Goal: Information Seeking & Learning: Learn about a topic

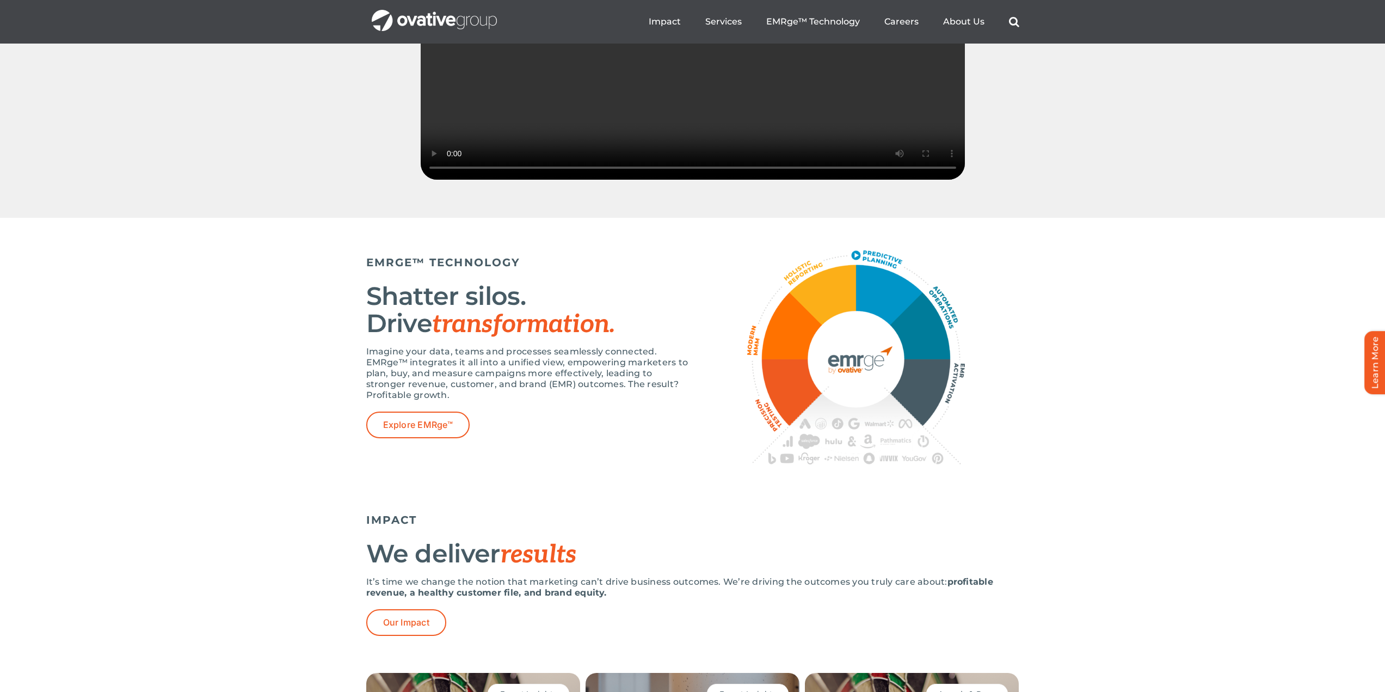
scroll to position [1774, 0]
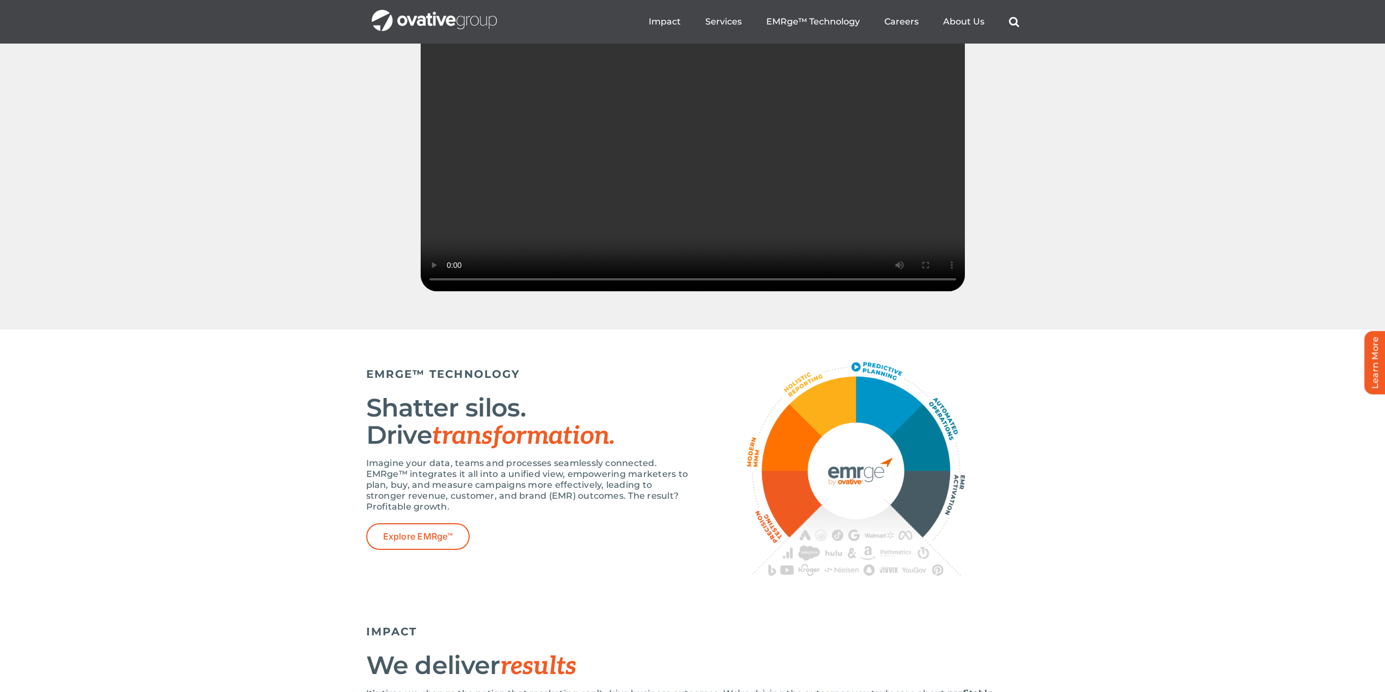
click at [940, 20] on ul "Impact Expert Insights Case Studies Awards & Press Services Media Measurement C…" at bounding box center [834, 21] width 371 height 35
click at [957, 20] on span "About Us" at bounding box center [963, 21] width 41 height 11
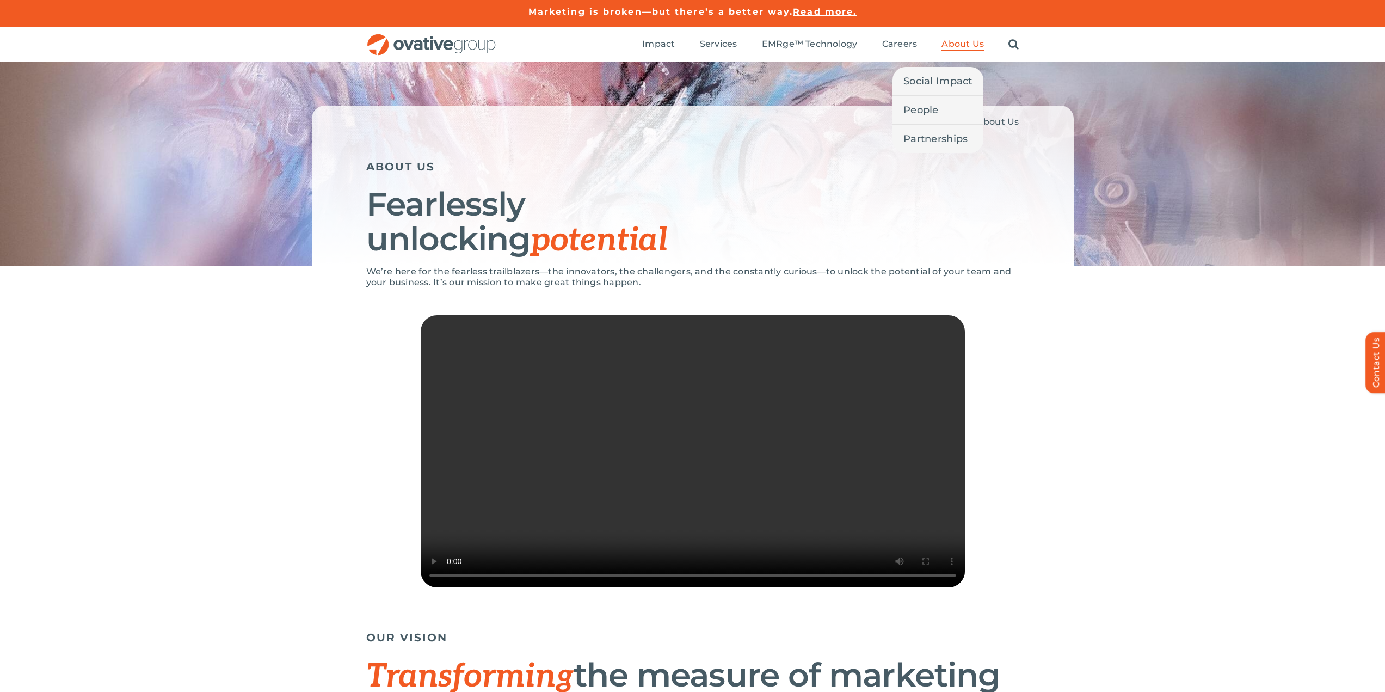
click at [962, 48] on span "About Us" at bounding box center [963, 44] width 42 height 11
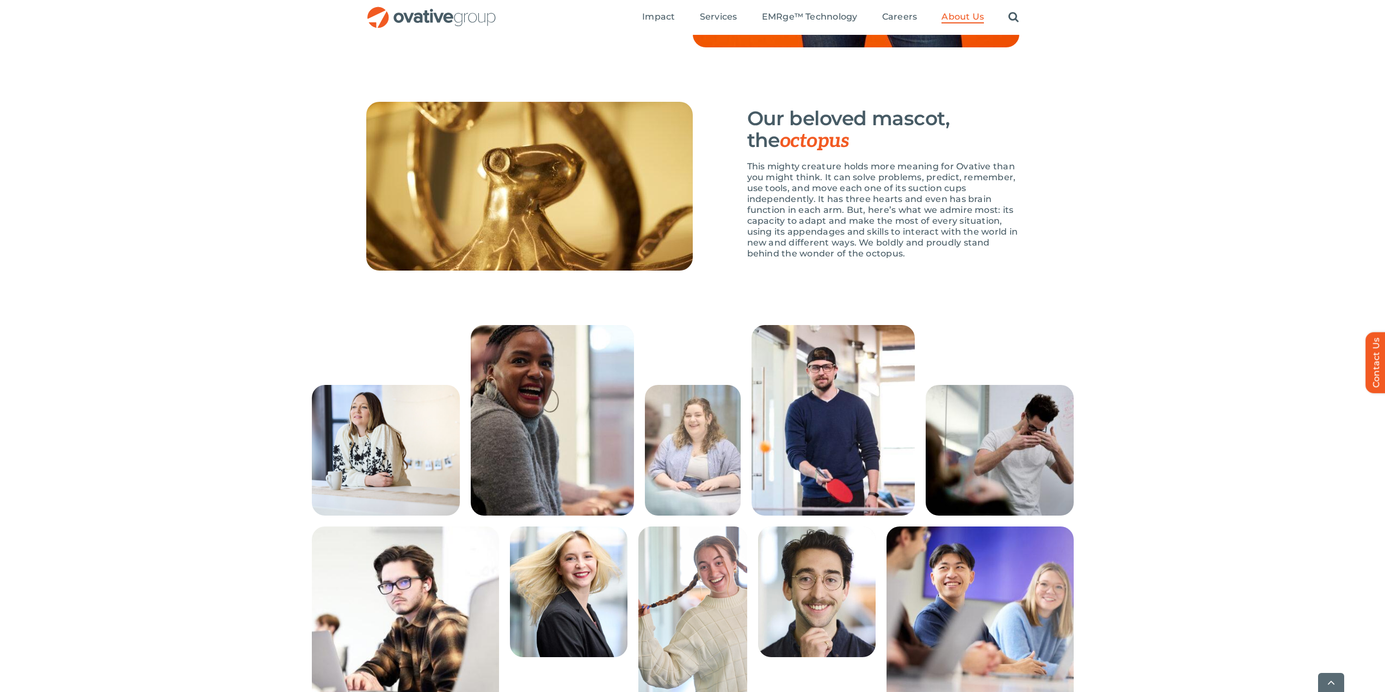
scroll to position [1633, 0]
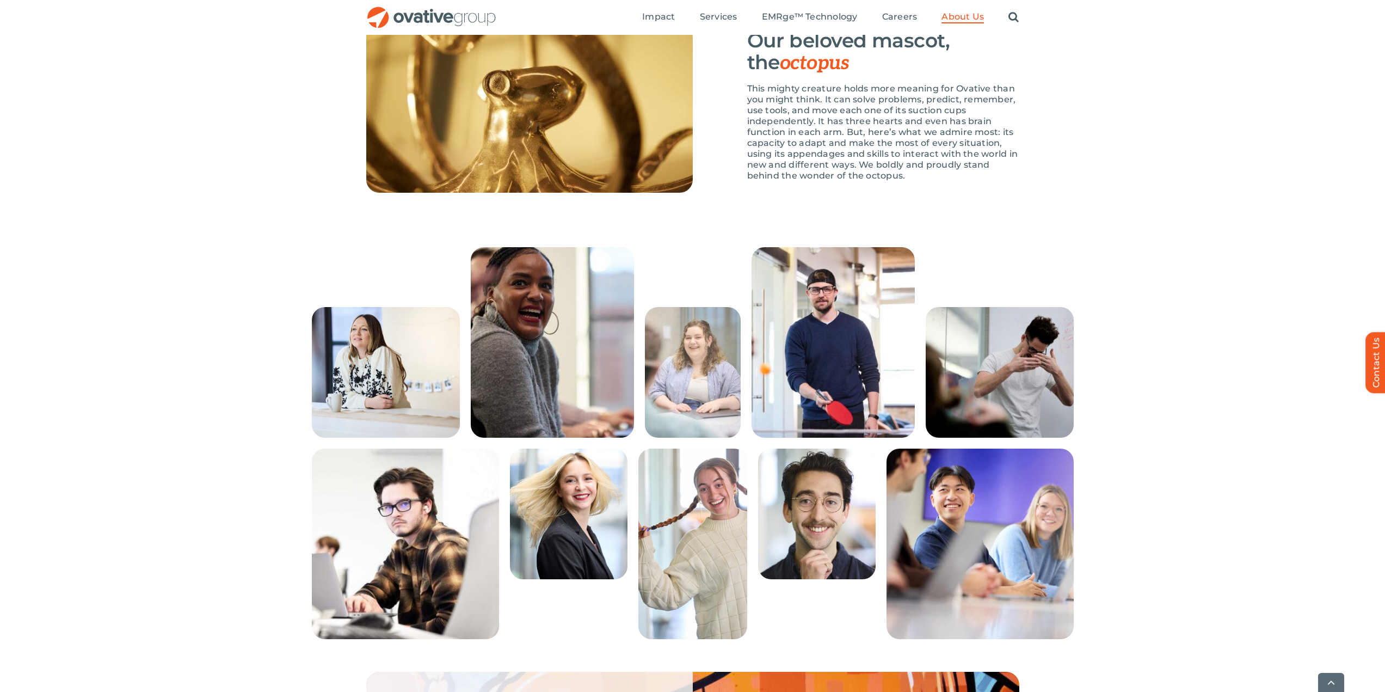
click at [389, 381] on img at bounding box center [386, 372] width 148 height 131
click at [544, 361] on img at bounding box center [552, 342] width 163 height 190
click at [677, 373] on img at bounding box center [693, 372] width 96 height 131
click at [795, 391] on img at bounding box center [833, 342] width 163 height 190
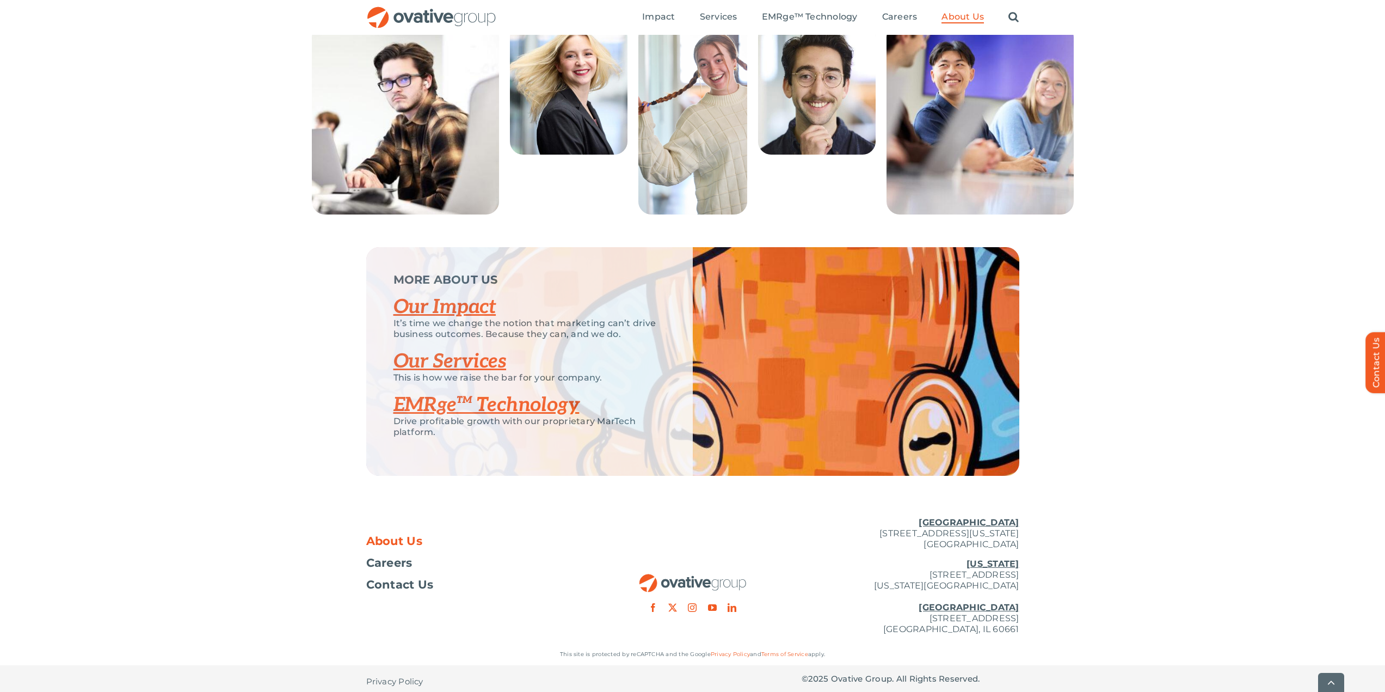
scroll to position [2098, 0]
